Goal: Find specific page/section: Find specific page/section

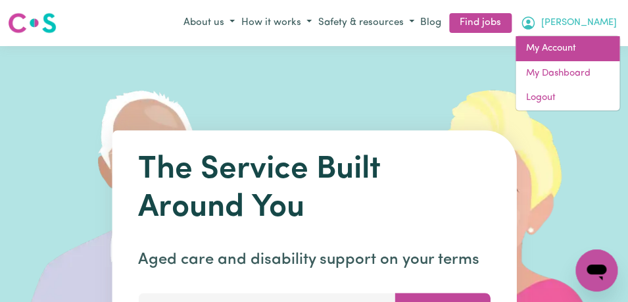
click at [599, 49] on link "My Account" at bounding box center [567, 48] width 104 height 25
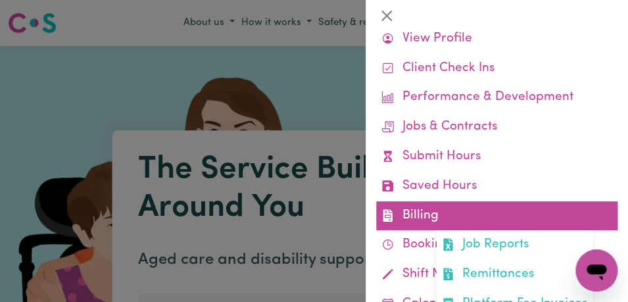
scroll to position [58, 0]
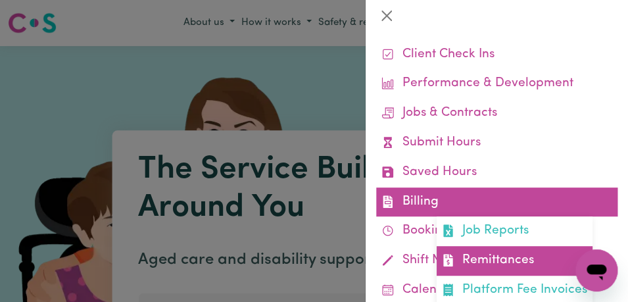
click at [469, 267] on link "Remittances" at bounding box center [514, 261] width 156 height 30
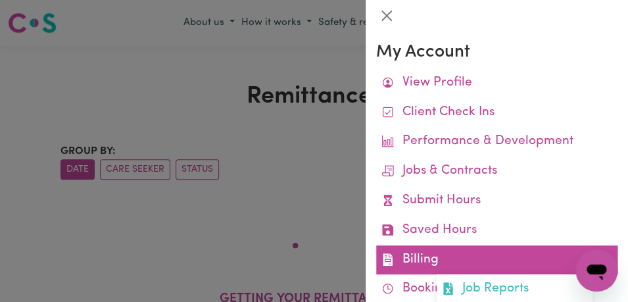
click at [467, 265] on link "Billing Job Reports Remittances Platform Fee Invoices" at bounding box center [496, 260] width 241 height 30
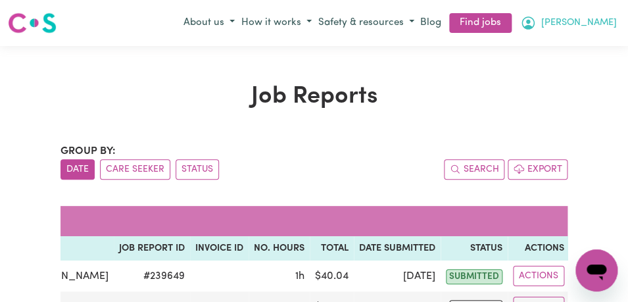
click at [595, 20] on button "[PERSON_NAME]" at bounding box center [568, 23] width 103 height 22
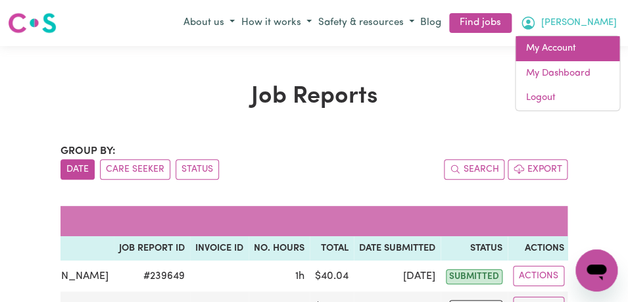
click at [580, 53] on link "My Account" at bounding box center [567, 48] width 104 height 25
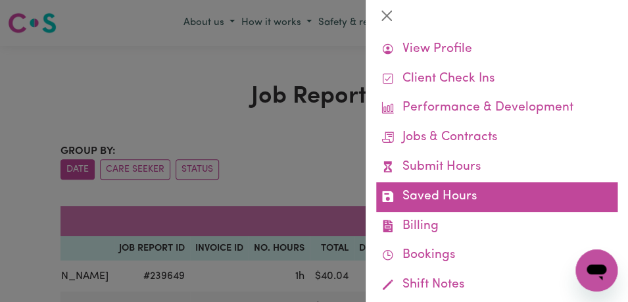
scroll to position [41, 0]
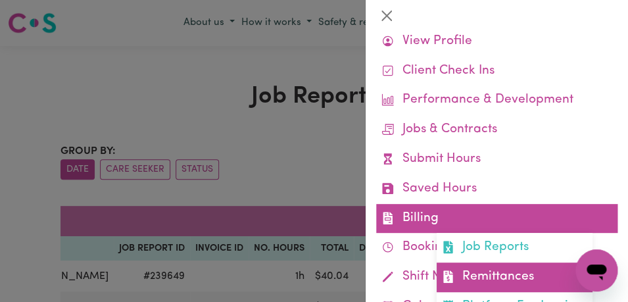
click at [507, 275] on link "Remittances" at bounding box center [514, 277] width 156 height 30
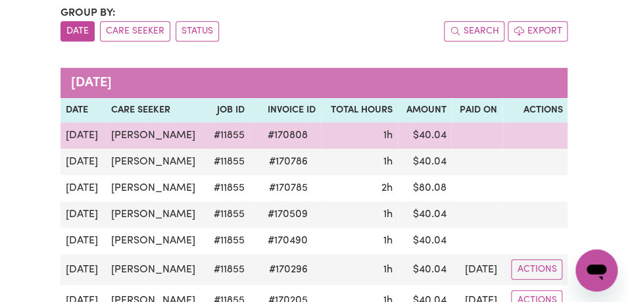
scroll to position [137, 0]
